Goal: Task Accomplishment & Management: Complete application form

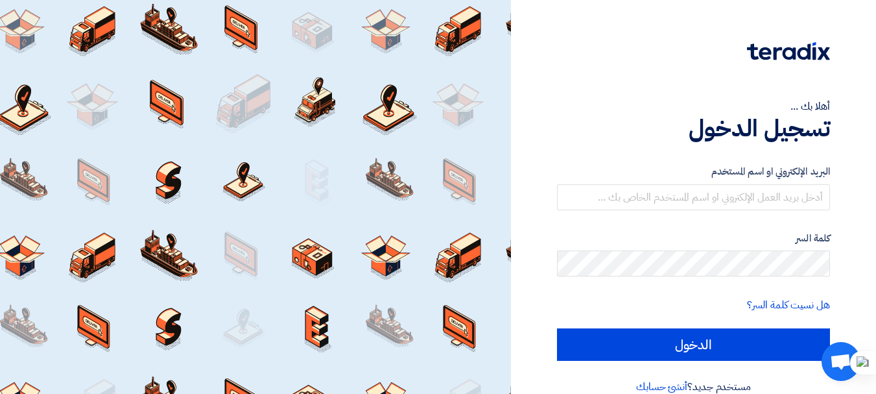
click at [431, 199] on div at bounding box center [255, 197] width 511 height 394
click at [607, 226] on form "البريد الإلكتروني او اسم المستخدم كلمة السر هل نسيت كلمة السر؟ الدخول" at bounding box center [693, 262] width 273 height 197
click at [440, 222] on div at bounding box center [255, 197] width 511 height 394
click at [402, 222] on div at bounding box center [255, 197] width 511 height 394
click at [356, 222] on div at bounding box center [255, 197] width 511 height 394
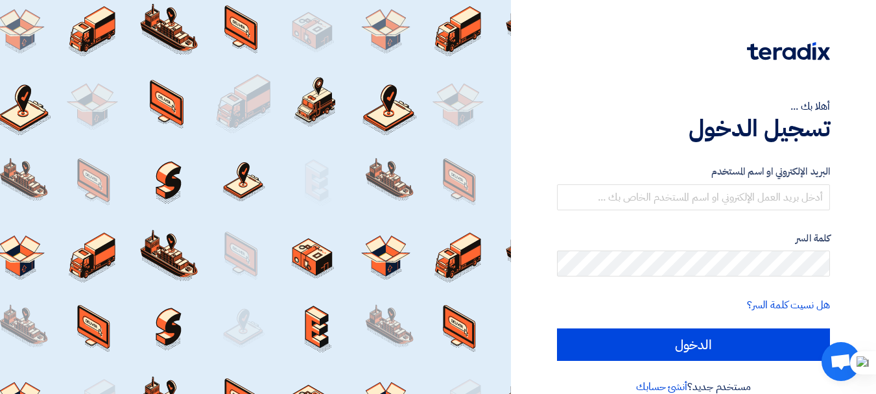
click at [350, 263] on div at bounding box center [255, 197] width 511 height 394
click at [725, 181] on div "البريد الإلكتروني او اسم المستخدم" at bounding box center [693, 187] width 273 height 46
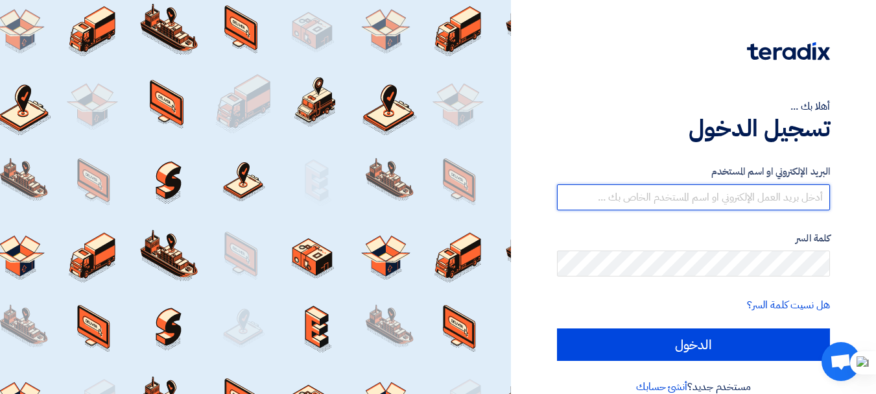
click at [719, 194] on input "text" at bounding box center [693, 197] width 273 height 26
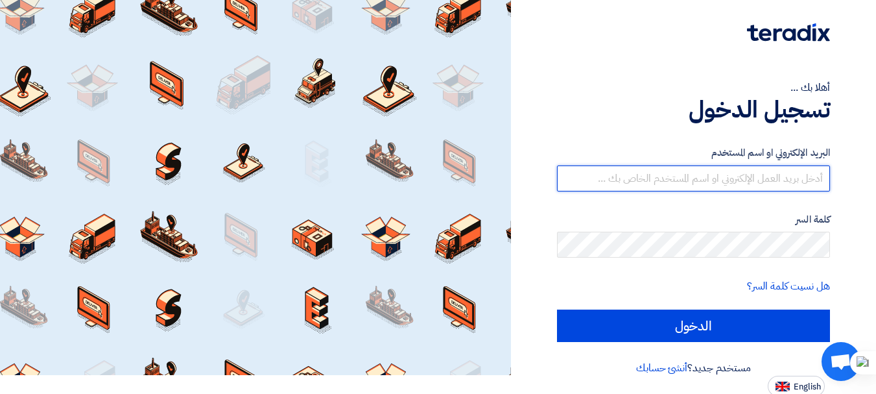
scroll to position [21, 0]
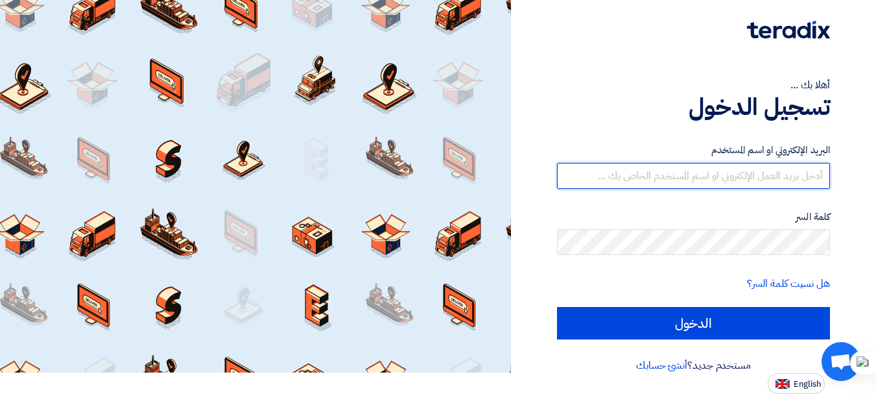
click at [778, 165] on input "text" at bounding box center [693, 176] width 273 height 26
type input "g"
click at [589, 182] on input "text" at bounding box center [693, 176] width 273 height 26
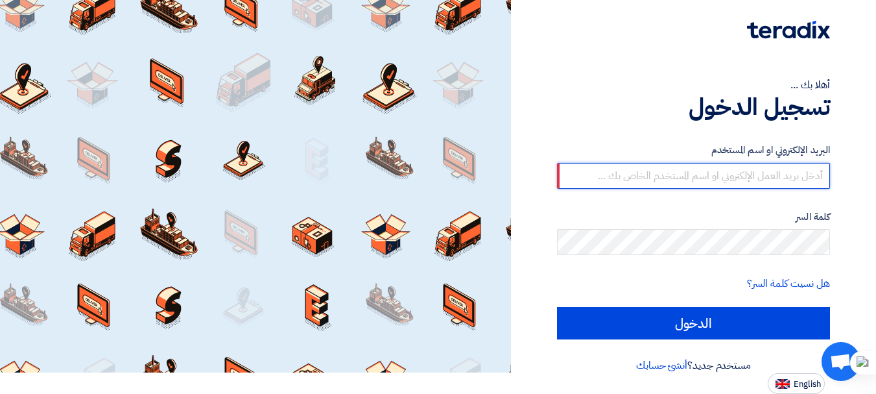
paste input "الرجاء موافاتنا بالموديلات الخاصة ببند السويتشات التى سيتم تركيبها فى المصنع لإ…"
type input "الرجاء موافاتنا بالموديلات الخاصة ببند السويتشات التى سيتم تركيبها فى المصنع لإ…"
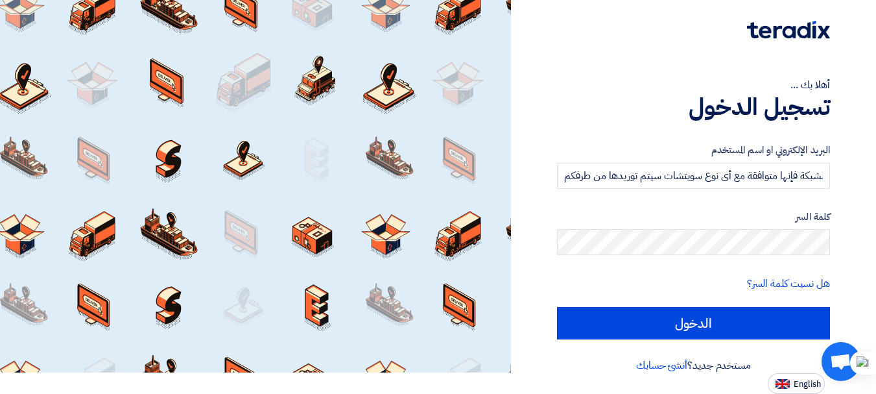
click at [751, 191] on form "البريد الإلكتروني او اسم المستخدم الرجاء موافاتنا بالموديلات الخاصة ببند السويت…" at bounding box center [693, 241] width 273 height 197
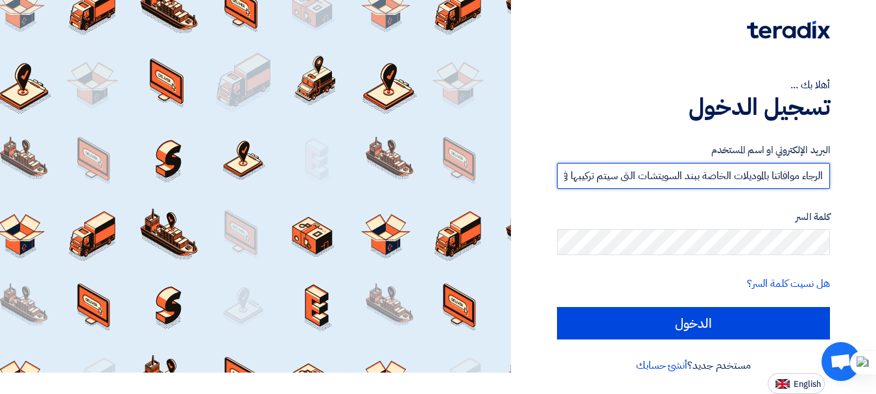
click at [763, 181] on input "الرجاء موافاتنا بالموديلات الخاصة ببند السويتشات التى سيتم تركيبها فى المصنع لإ…" at bounding box center [693, 176] width 273 height 26
click at [590, 175] on input "text" at bounding box center [693, 176] width 273 height 26
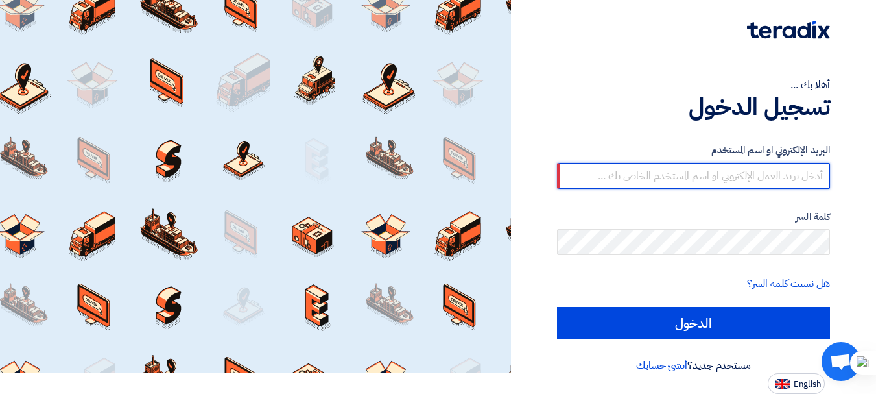
paste input "[EMAIL_ADDRESS][DOMAIN_NAME]"
type input "[EMAIL_ADDRESS][DOMAIN_NAME]"
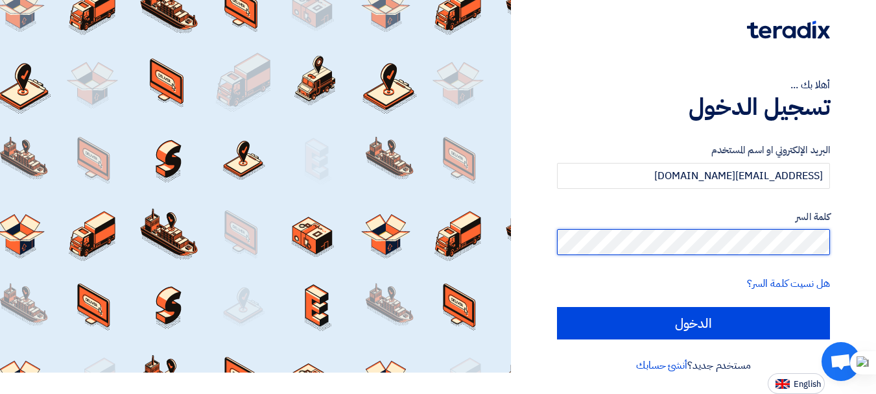
click at [557, 307] on input "الدخول" at bounding box center [693, 323] width 273 height 32
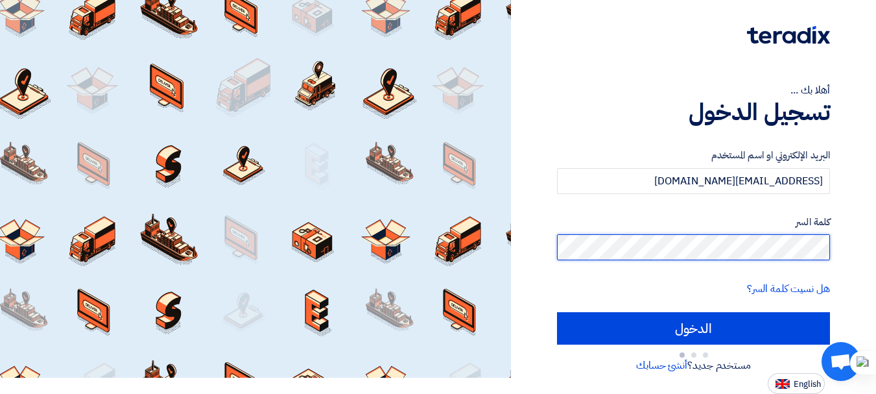
scroll to position [16, 0]
type input "Sign in"
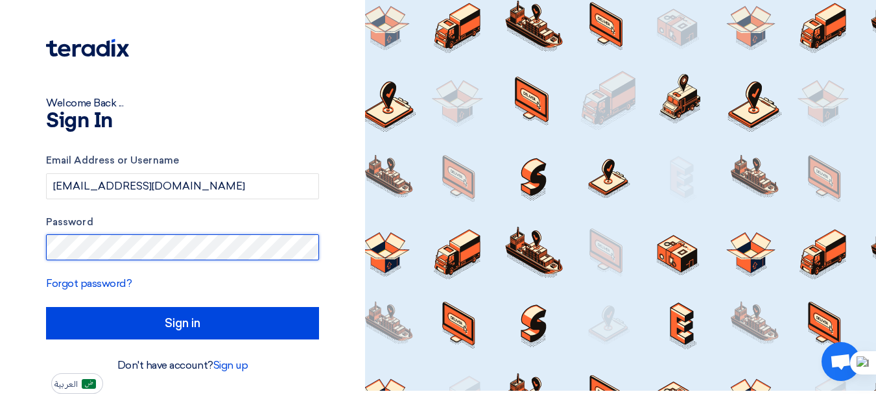
scroll to position [3, 0]
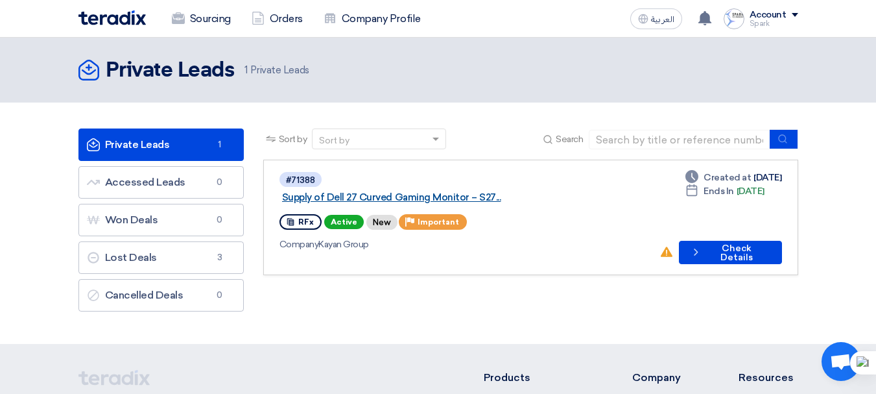
click at [450, 191] on link "Supply of Dell 27 Curved Gaming Monitor – S27..." at bounding box center [444, 197] width 324 height 12
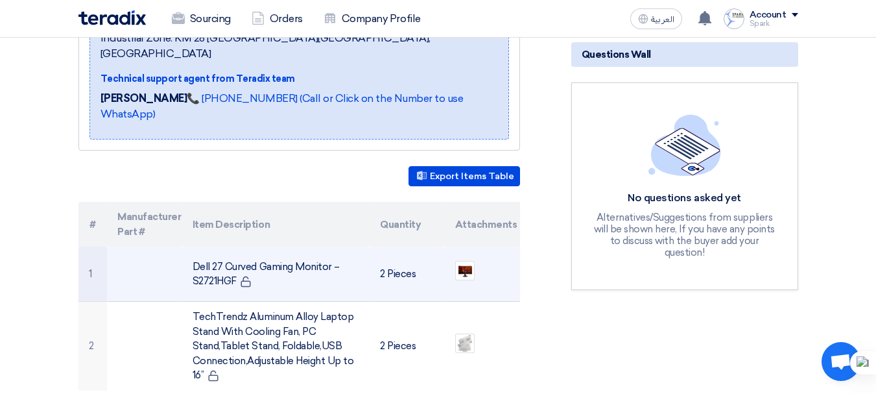
scroll to position [389, 0]
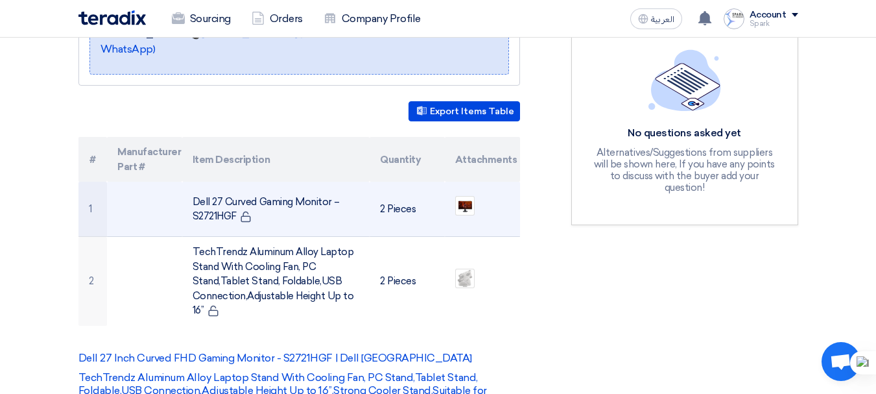
click at [265, 182] on td "Dell 27 Curved Gaming Monitor – S2721HGF" at bounding box center [275, 209] width 187 height 55
copy tr "Dell 27 Curved Gaming Monitor – S2721HGF"
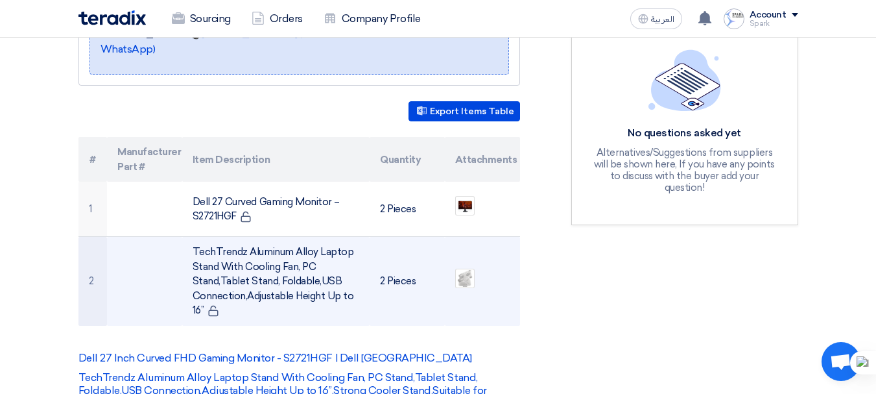
click at [243, 251] on td "TechTrendz Aluminum Alloy Laptop Stand With Cooling Fan, PC Stand,Tablet Stand,…" at bounding box center [275, 281] width 187 height 89
click at [474, 268] on img at bounding box center [465, 278] width 18 height 20
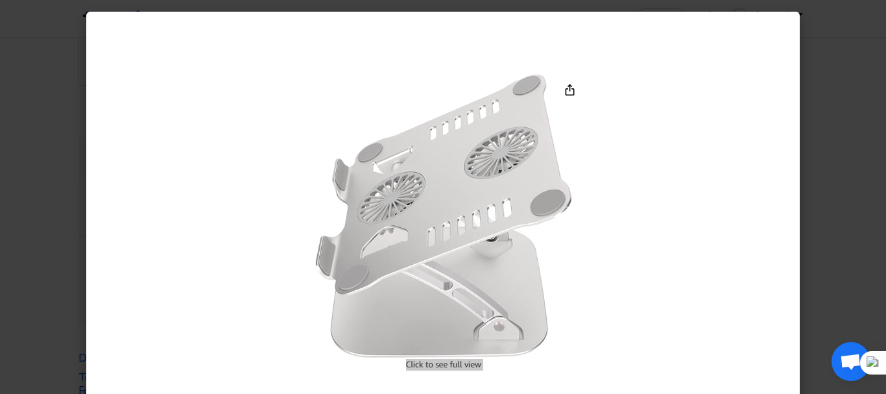
click at [34, 280] on modal-container at bounding box center [443, 197] width 886 height 394
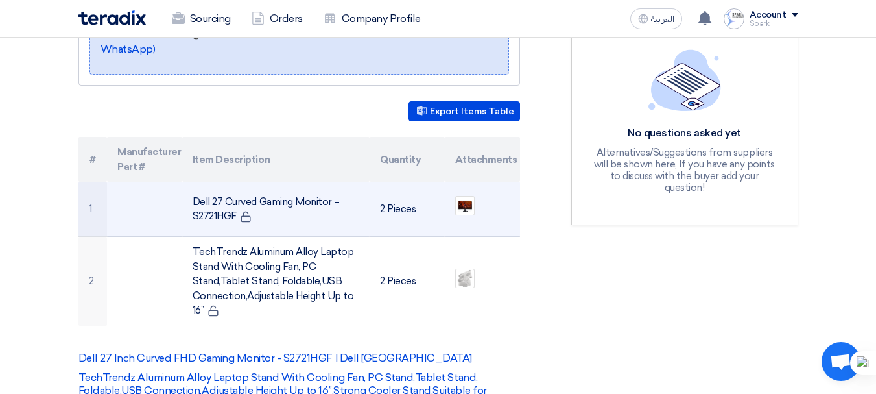
click at [386, 182] on td "2 Pieces" at bounding box center [407, 209] width 75 height 55
copy tr "2 Pieces"
click at [474, 199] on img at bounding box center [465, 206] width 18 height 14
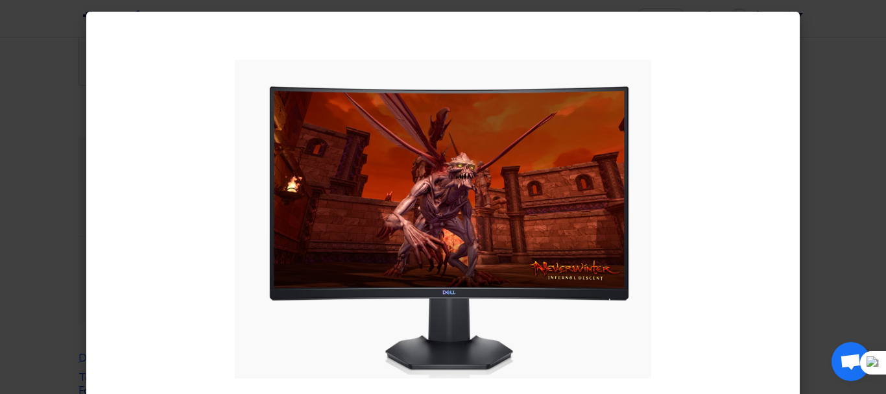
click at [858, 227] on modal-container at bounding box center [443, 197] width 886 height 394
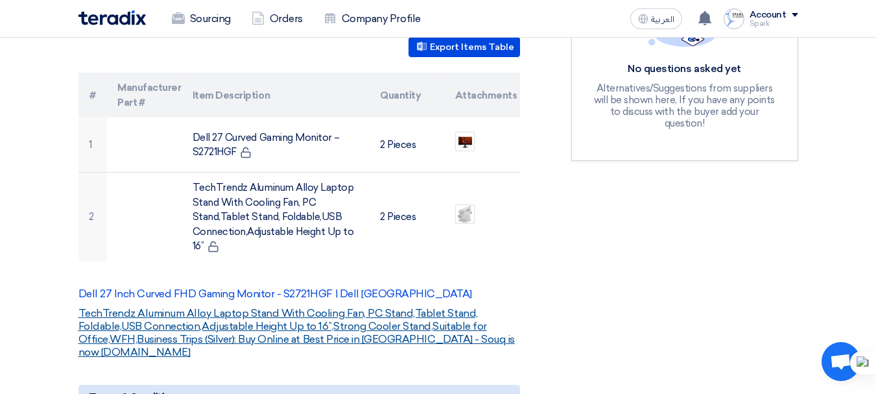
scroll to position [519, 0]
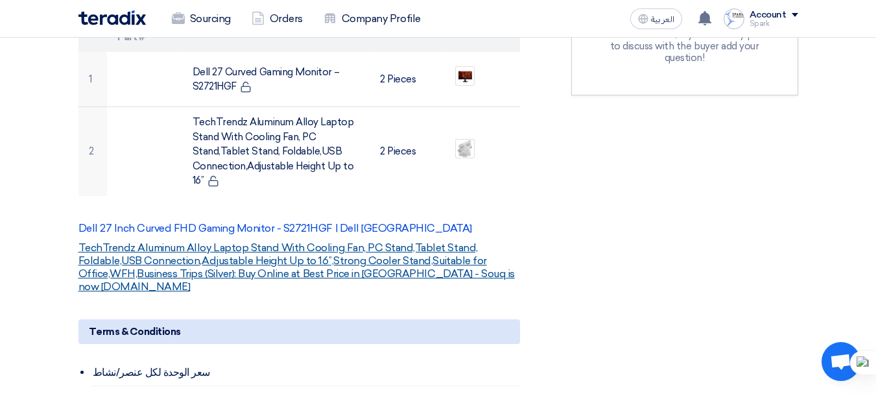
click at [327, 241] on link "TechTrendz Aluminum Alloy Laptop Stand With Cooling Fan, PC Stand,Tablet Stand,…" at bounding box center [296, 266] width 437 height 51
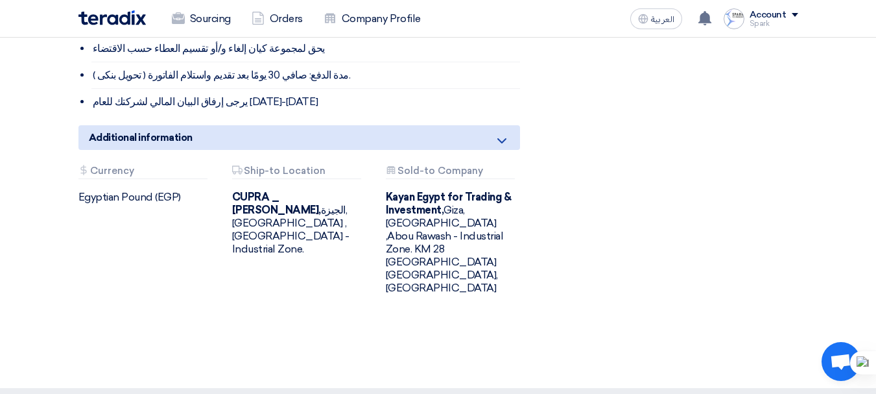
scroll to position [973, 0]
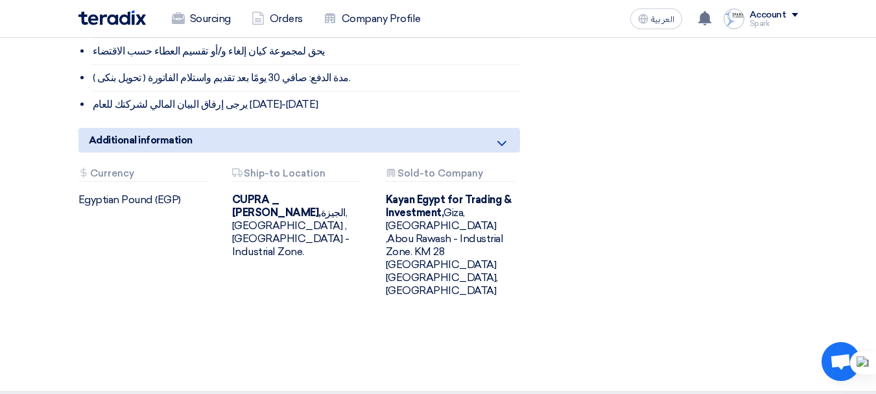
click at [304, 193] on div "CUPRA _ [PERSON_NAME], [GEOGRAPHIC_DATA], [GEOGRAPHIC_DATA] ,[GEOGRAPHIC_DATA] …" at bounding box center [299, 225] width 134 height 65
click at [157, 204] on div "Attachments Currency Egyptian Pound (EGP)" at bounding box center [146, 232] width 154 height 129
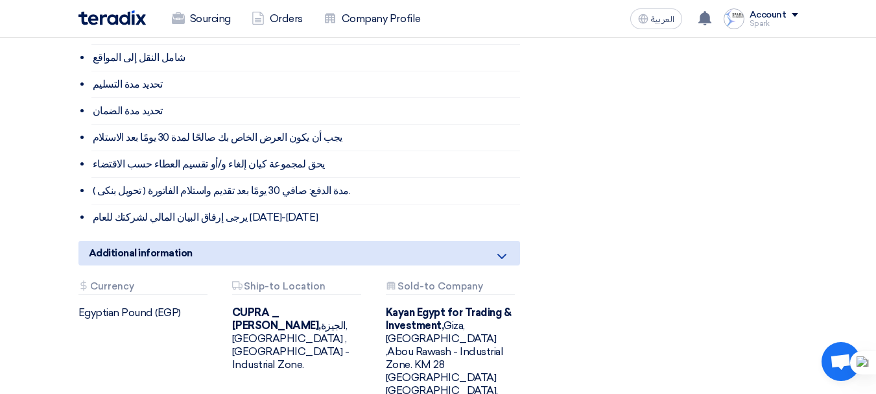
scroll to position [843, 0]
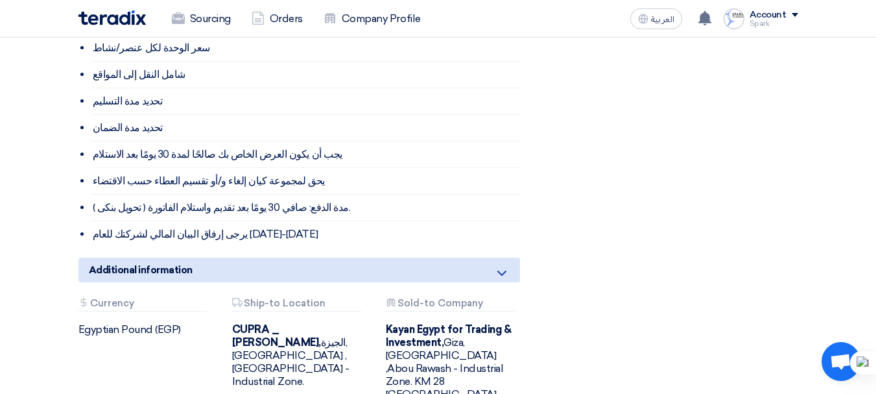
click at [249, 298] on div "Attachments Ship-to Location" at bounding box center [296, 305] width 129 height 14
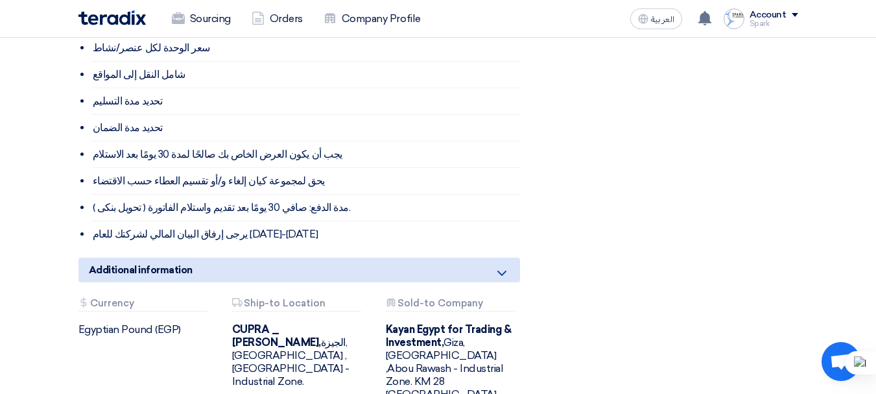
click at [455, 298] on div "Attachments Sold-to Company" at bounding box center [450, 305] width 129 height 14
click at [439, 298] on div "Attachments Sold-to Company" at bounding box center [450, 305] width 129 height 14
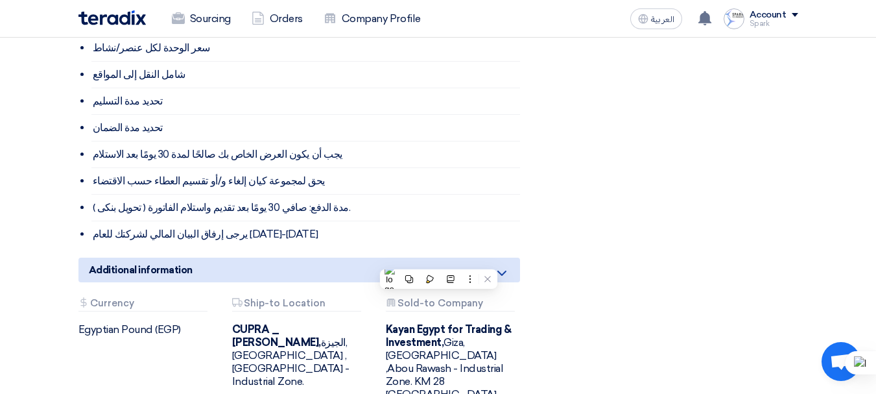
click at [265, 298] on div "Attachments Ship-to Location" at bounding box center [296, 305] width 129 height 14
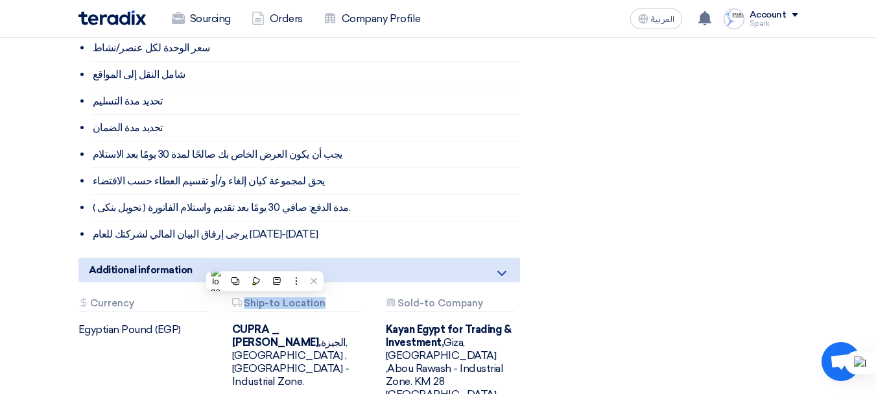
click at [265, 298] on div "Attachments Ship-to Location" at bounding box center [296, 305] width 129 height 14
click at [245, 195] on li "( تحويل بنكى ) مدة الدفع: صافي 30 يومًا بعد تقديم واستلام الفاتورة." at bounding box center [305, 208] width 429 height 27
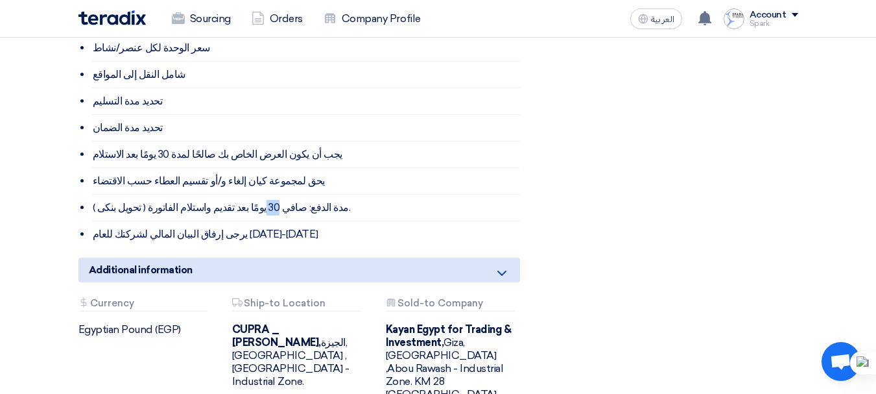
click at [245, 195] on li "( تحويل بنكى ) مدة الدفع: صافي 30 يومًا بعد تقديم واستلام الفاتورة." at bounding box center [305, 208] width 429 height 27
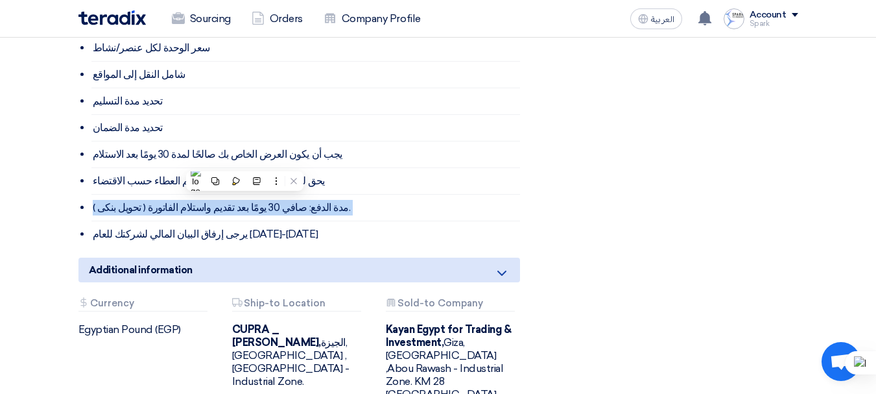
click at [245, 195] on li "( تحويل بنكى ) مدة الدفع: صافي 30 يومًا بعد تقديم واستلام الفاتورة." at bounding box center [305, 208] width 429 height 27
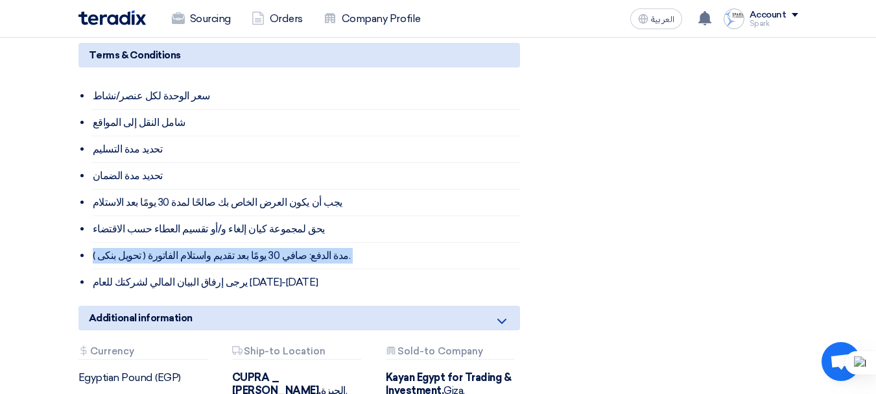
scroll to position [778, 0]
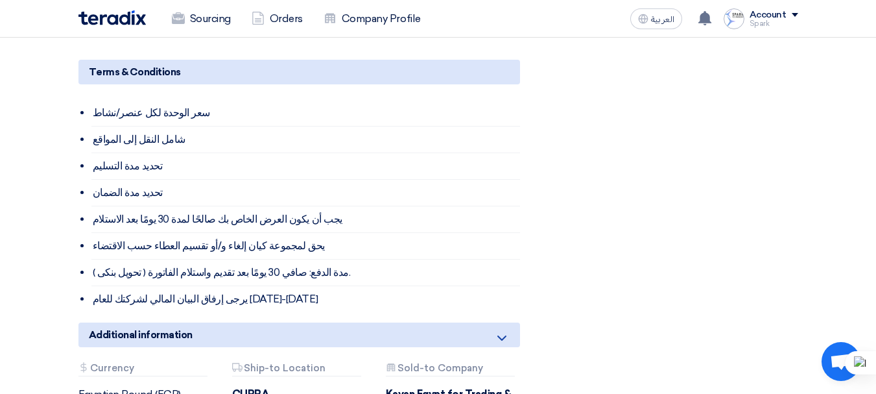
click at [132, 153] on li "تحديد مدة التسليم" at bounding box center [305, 166] width 429 height 27
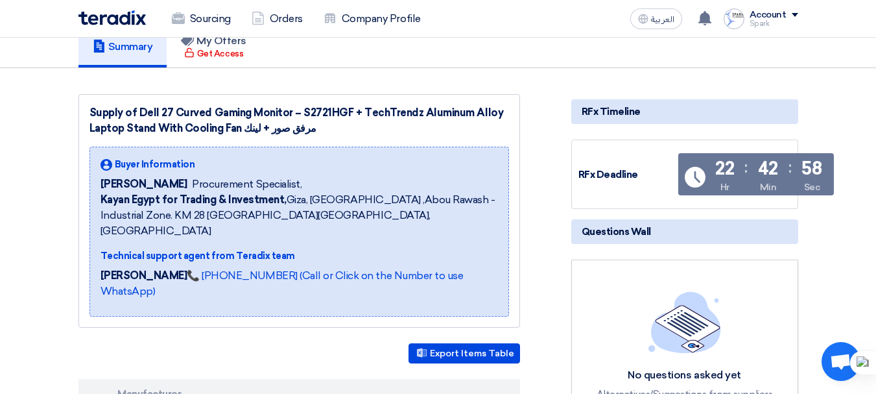
scroll to position [0, 0]
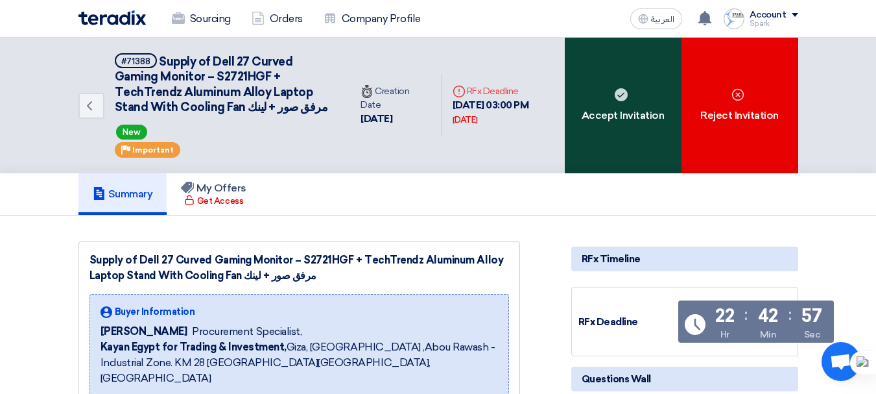
click at [621, 117] on div "Accept Invitation" at bounding box center [623, 106] width 117 height 136
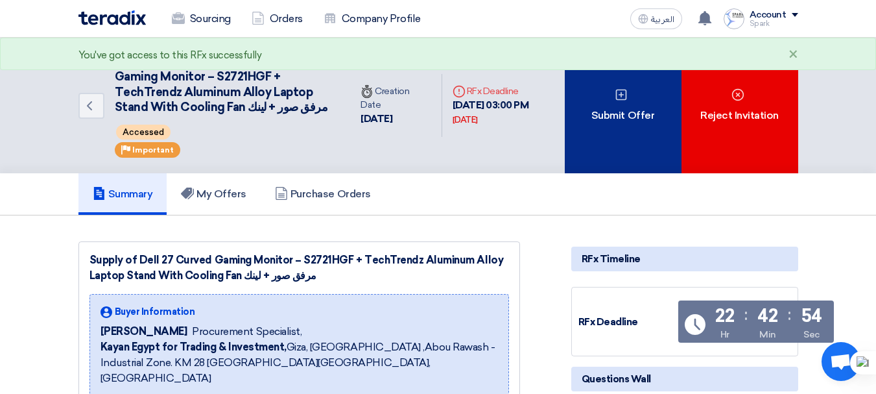
click at [648, 142] on div "Submit Offer" at bounding box center [623, 106] width 117 height 136
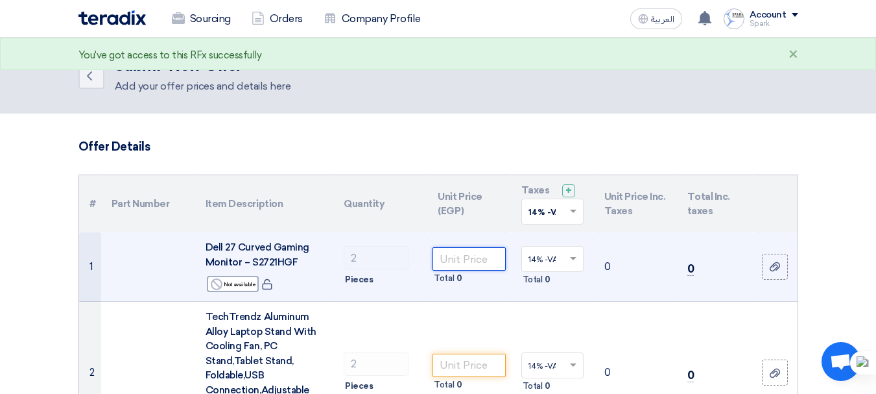
click at [475, 266] on input "number" at bounding box center [469, 258] width 73 height 23
type input "-1"
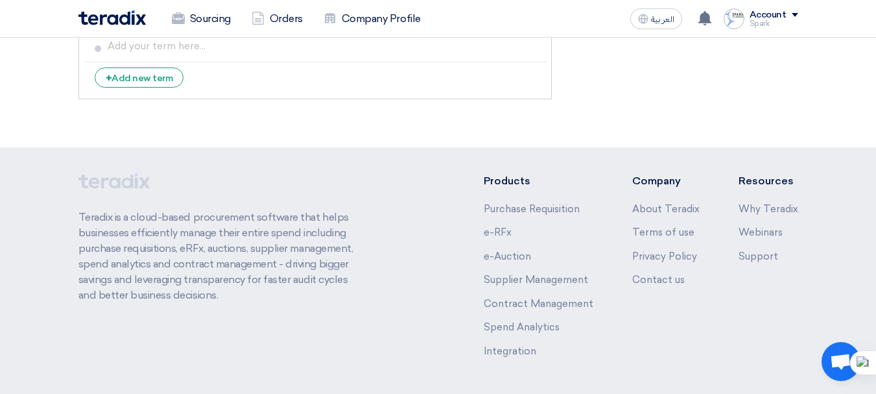
scroll to position [943, 0]
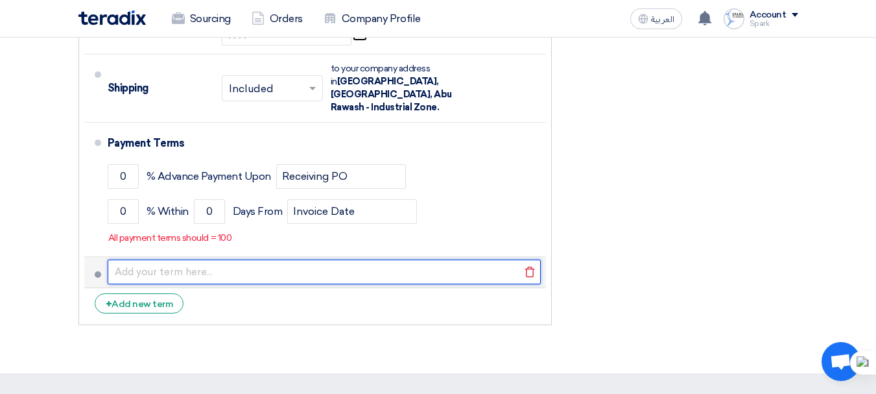
click at [196, 263] on input "text" at bounding box center [324, 271] width 433 height 25
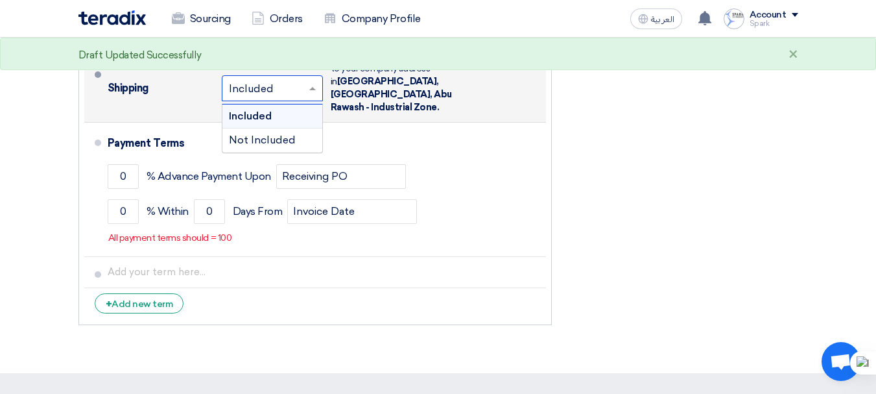
click at [274, 88] on input "text" at bounding box center [273, 89] width 88 height 19
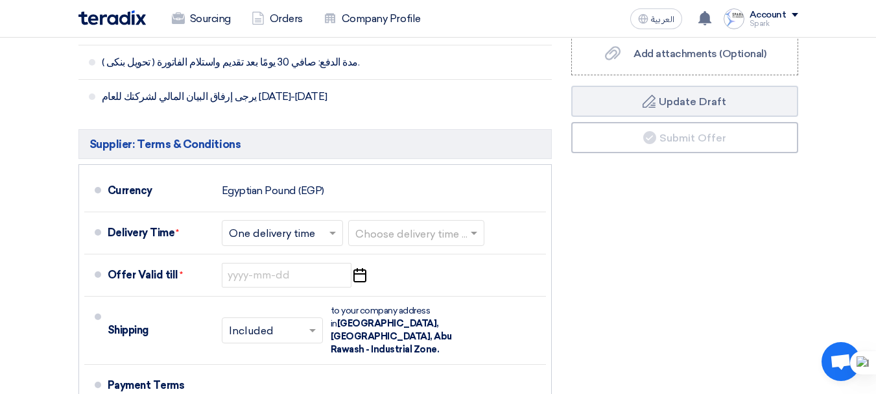
scroll to position [684, 0]
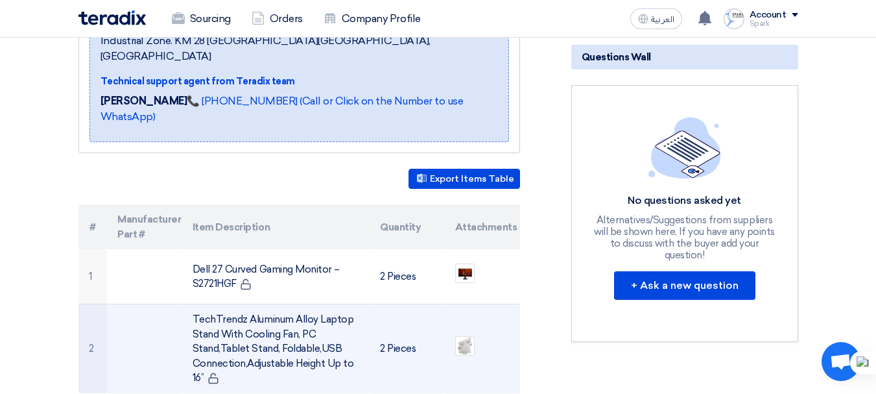
scroll to position [454, 0]
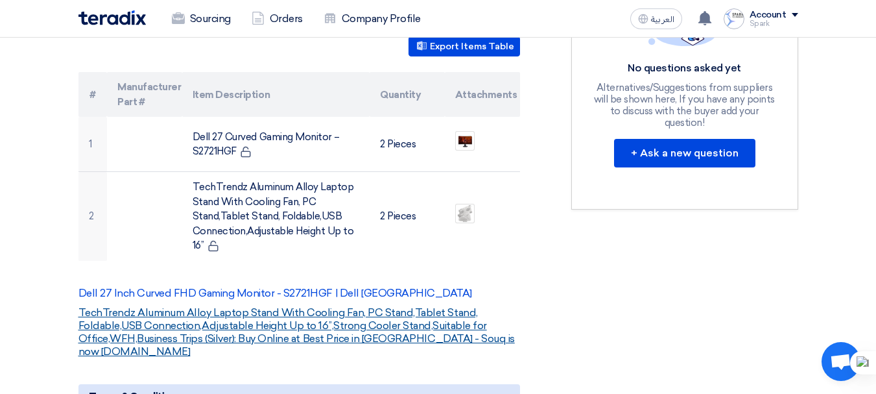
click at [289, 306] on link "TechTrendz Aluminum Alloy Laptop Stand With Cooling Fan, PC Stand,Tablet Stand,…" at bounding box center [296, 331] width 437 height 51
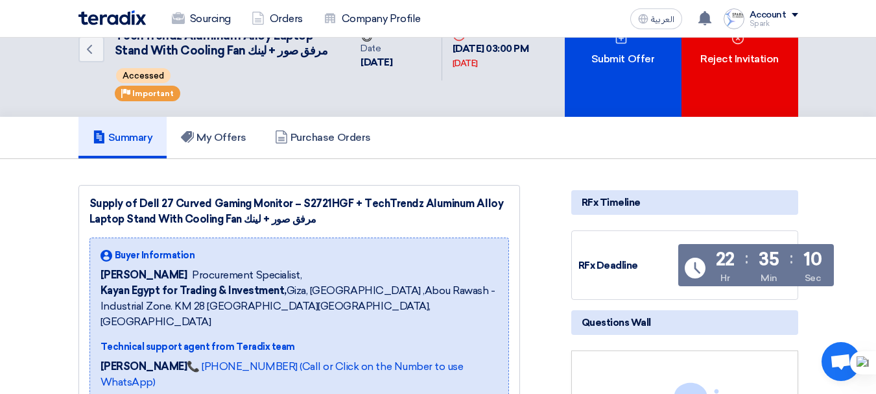
scroll to position [0, 0]
